Goal: Navigation & Orientation: Find specific page/section

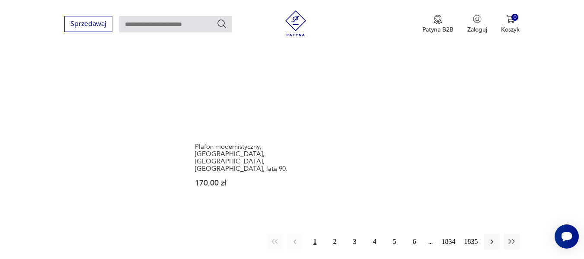
scroll to position [1127, 0]
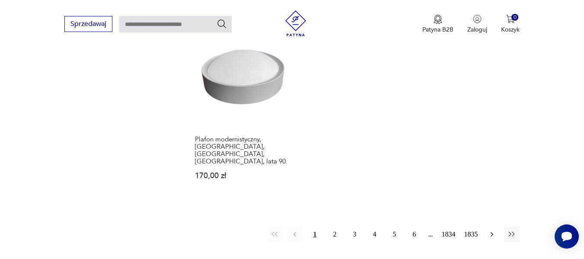
click at [493, 230] on icon "button" at bounding box center [491, 234] width 9 height 9
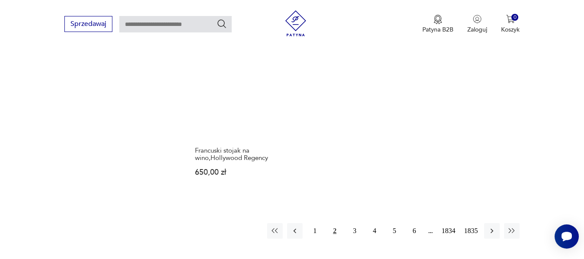
scroll to position [1132, 0]
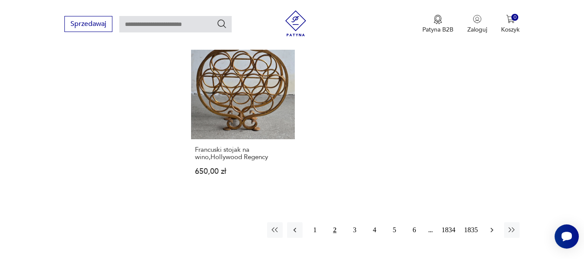
click at [491, 225] on icon "button" at bounding box center [491, 229] width 9 height 9
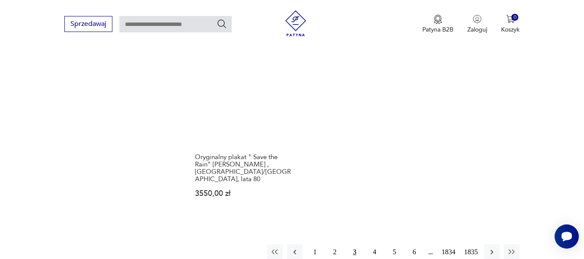
scroll to position [1097, 0]
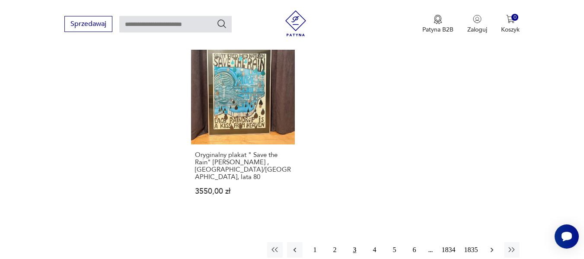
click at [492, 245] on icon "button" at bounding box center [491, 249] width 9 height 9
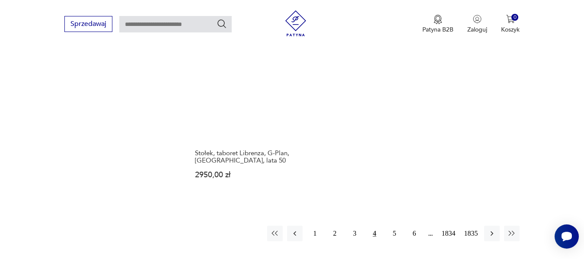
scroll to position [1114, 0]
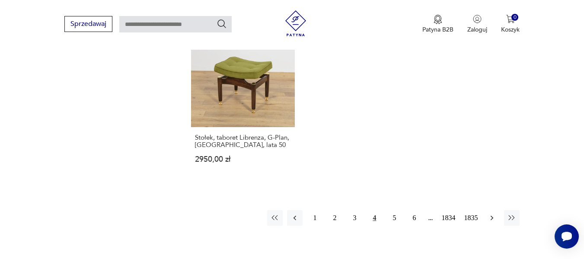
click at [492, 218] on icon "button" at bounding box center [491, 217] width 3 height 5
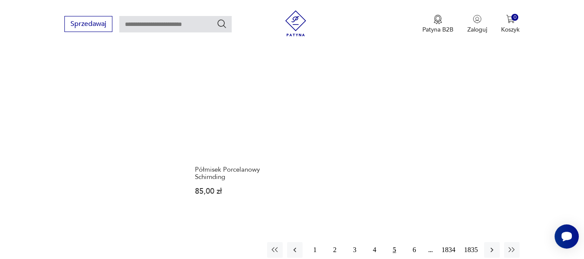
scroll to position [1114, 0]
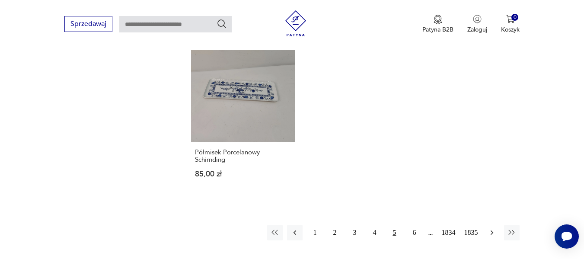
click at [492, 228] on icon "button" at bounding box center [491, 232] width 9 height 9
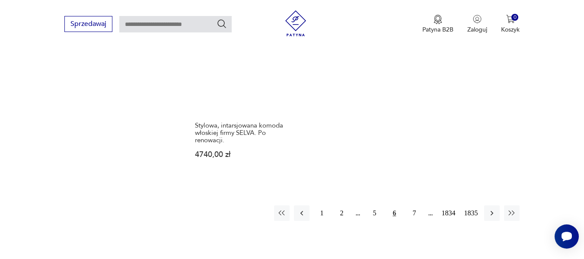
scroll to position [1149, 0]
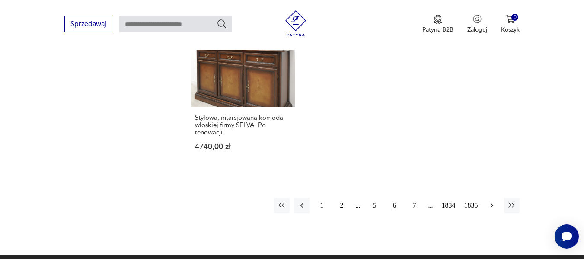
click at [492, 203] on icon "button" at bounding box center [491, 205] width 3 height 5
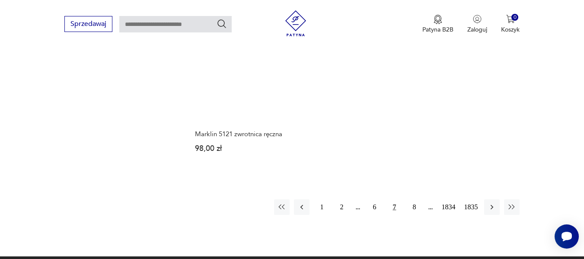
scroll to position [1097, 0]
